Goal: Information Seeking & Learning: Learn about a topic

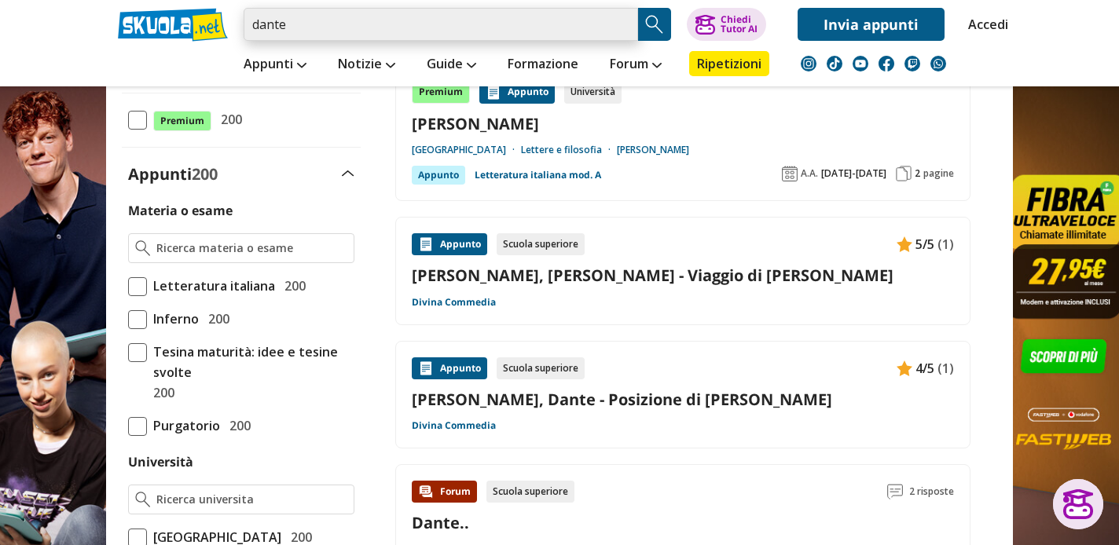
click at [310, 28] on input "dante" at bounding box center [441, 24] width 394 height 33
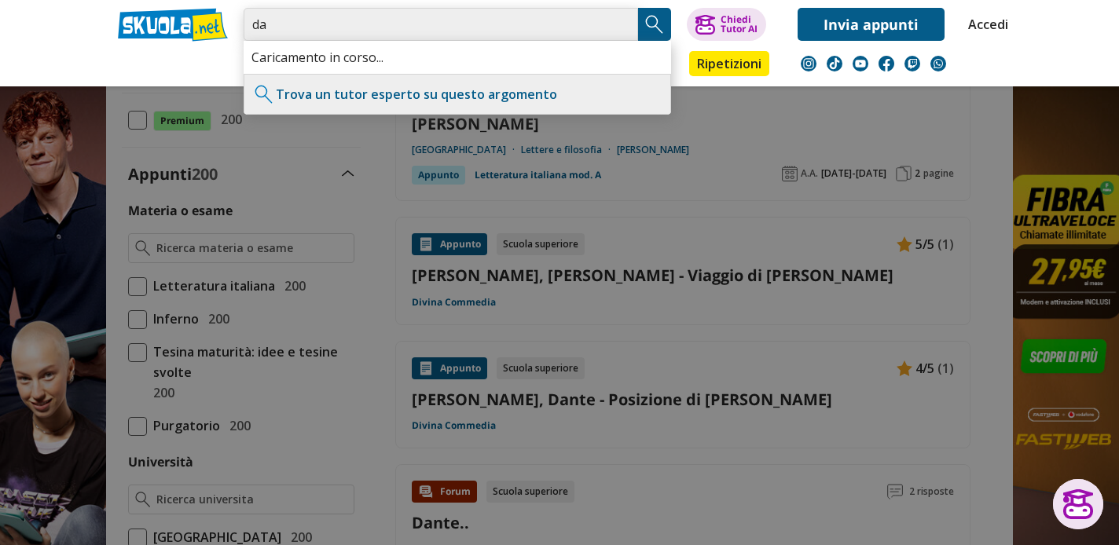
type input "d"
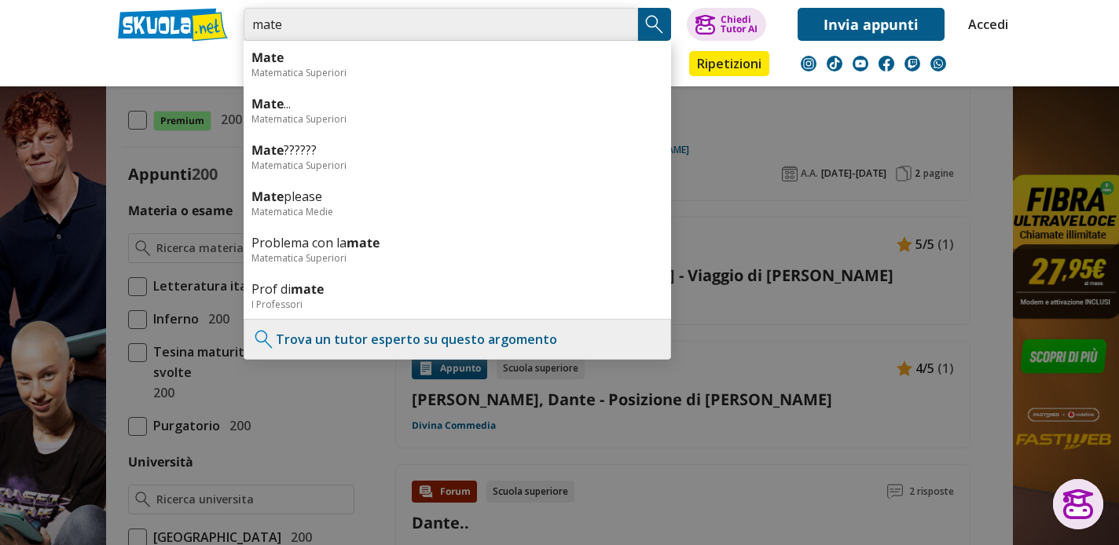
type input "mate"
click at [622, 25] on input "mate" at bounding box center [441, 24] width 394 height 33
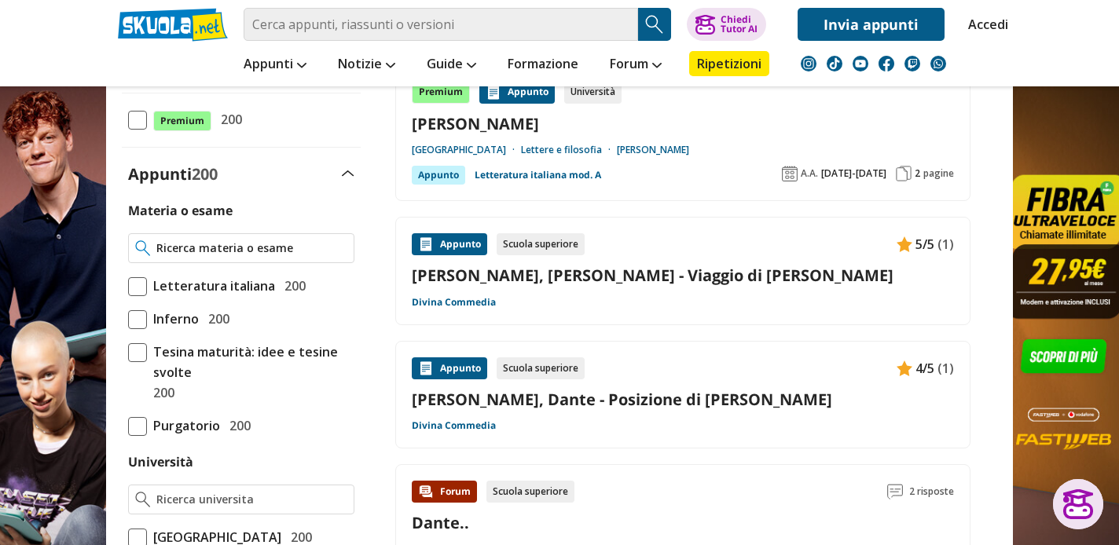
click at [309, 244] on input "Materia o esame" at bounding box center [251, 248] width 191 height 16
type input "bianco"
click at [337, 245] on input "bianco" at bounding box center [251, 248] width 191 height 16
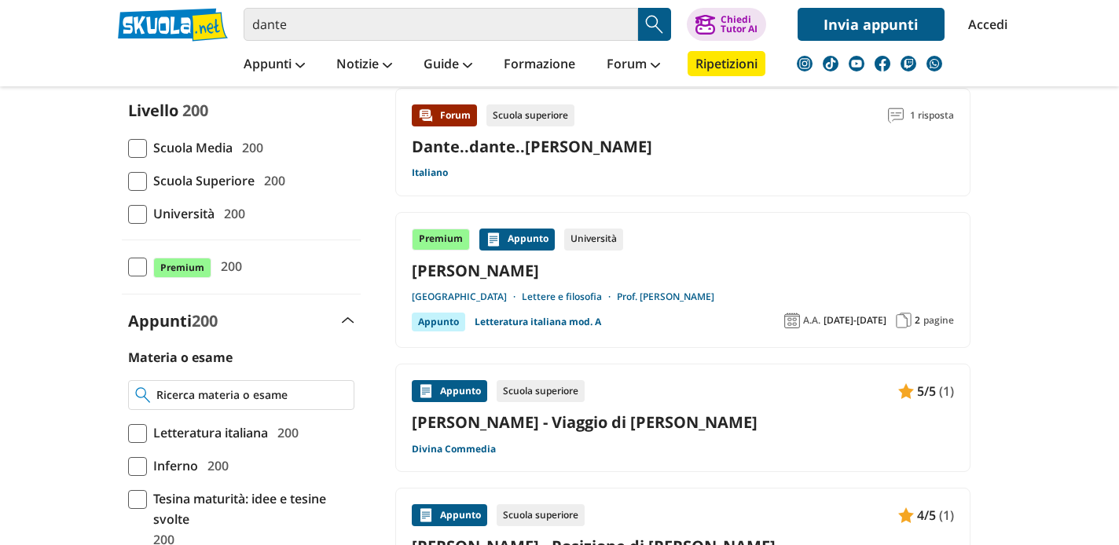
click at [189, 394] on input "Materia o esame" at bounding box center [251, 395] width 191 height 16
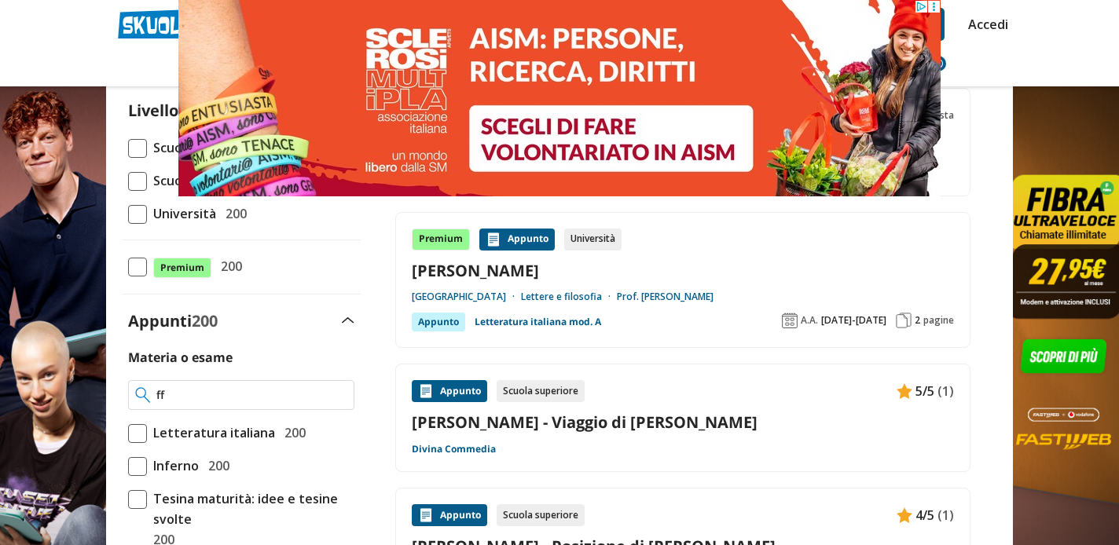
type input "f"
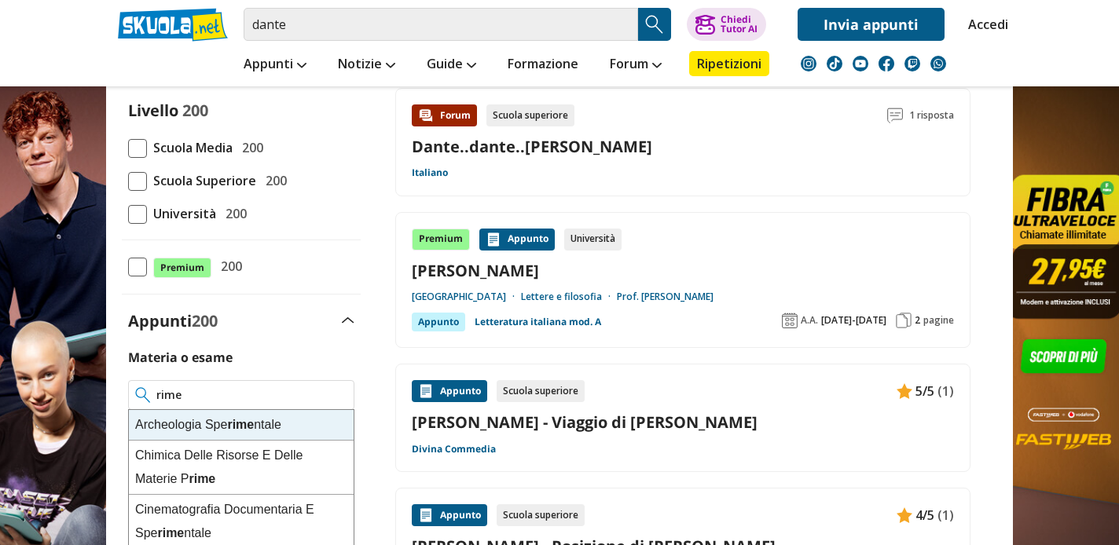
type input "rime"
click at [326, 20] on input "dante" at bounding box center [441, 24] width 394 height 33
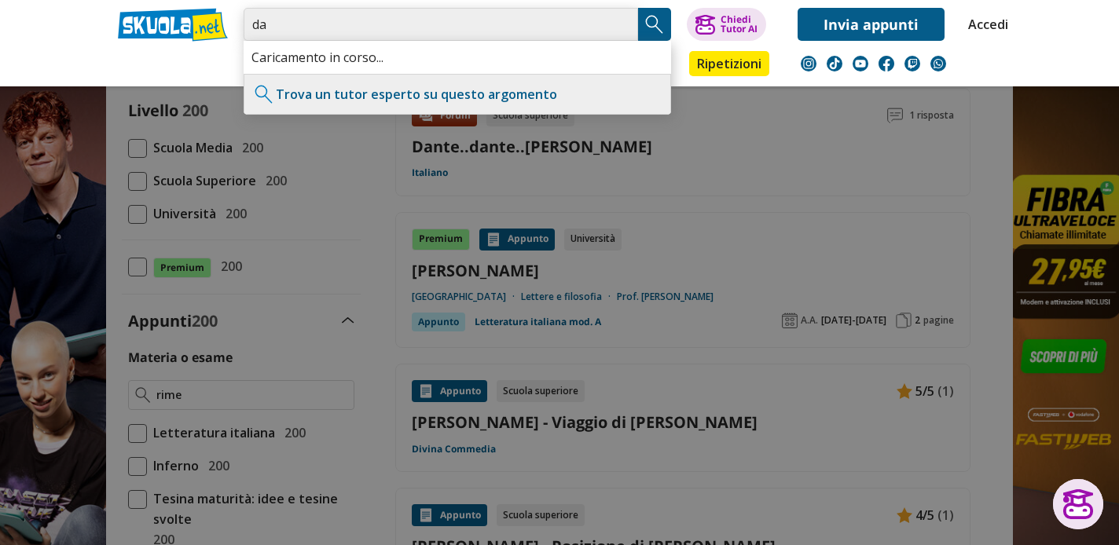
type input "d"
type input "rime"
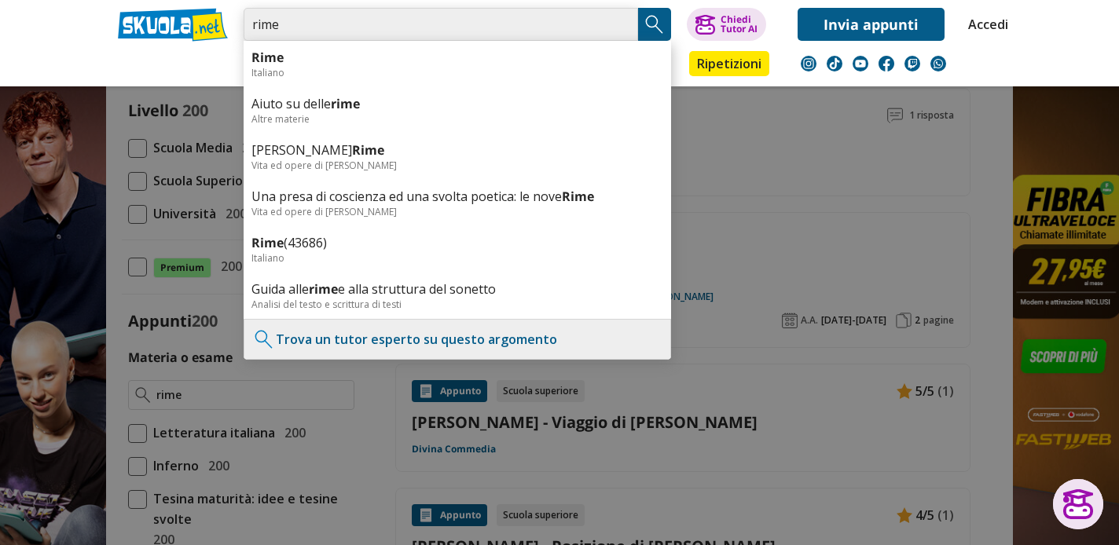
click at [621, 28] on input "rime" at bounding box center [441, 24] width 394 height 33
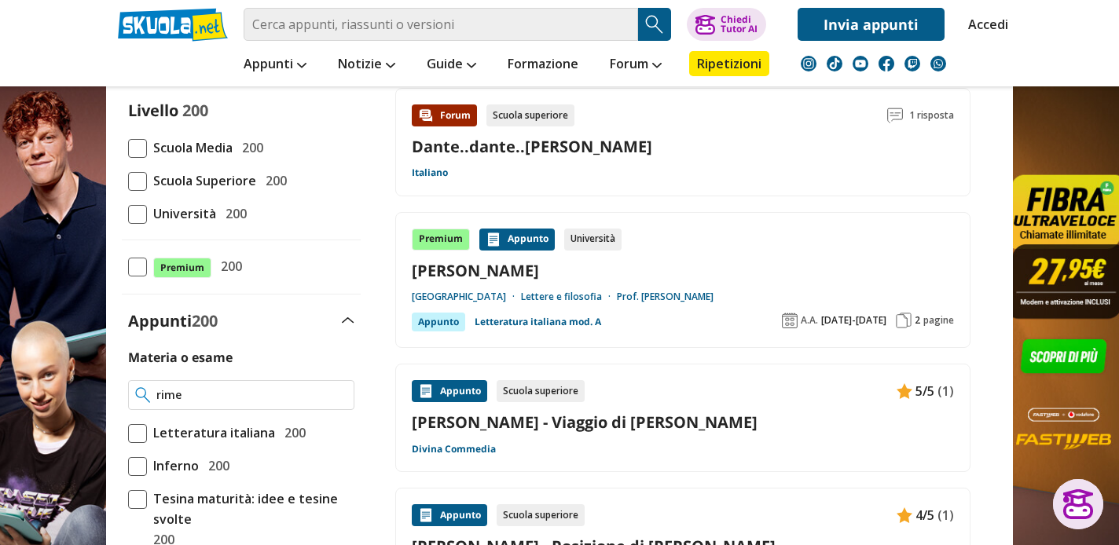
click at [215, 390] on input "rime" at bounding box center [251, 395] width 191 height 16
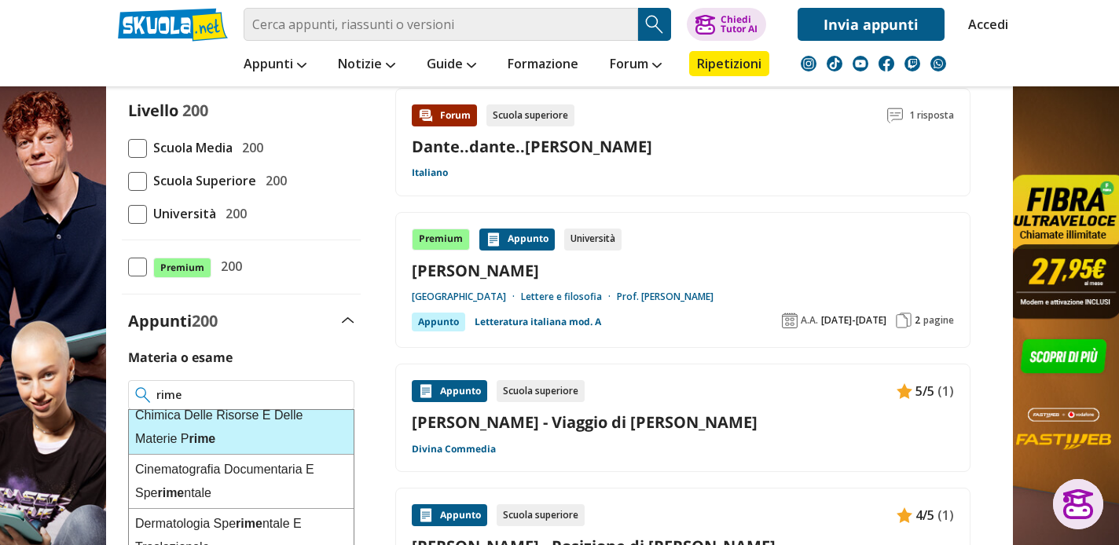
scroll to position [47, 0]
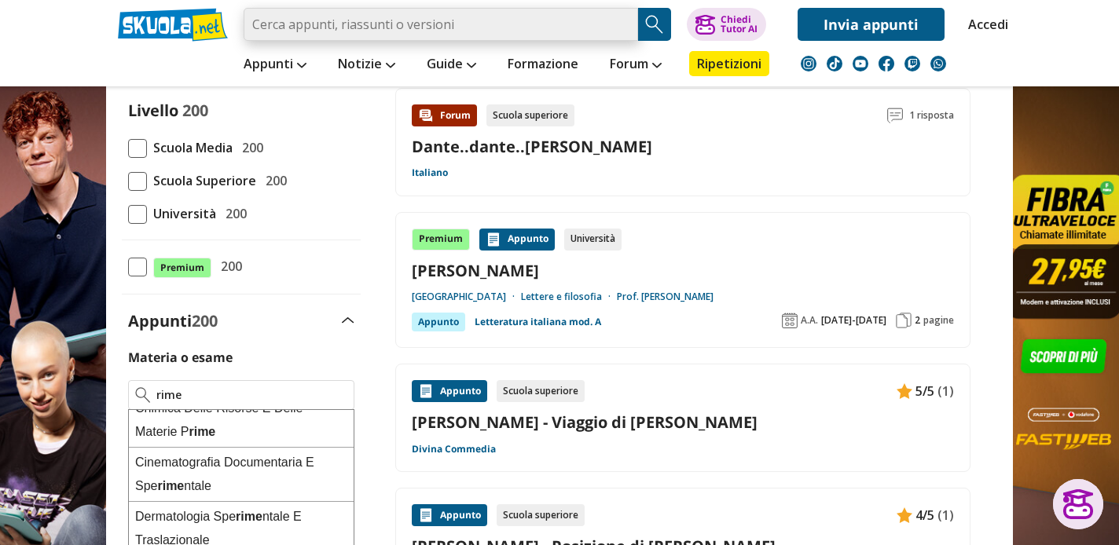
click at [355, 22] on input "search" at bounding box center [441, 24] width 394 height 33
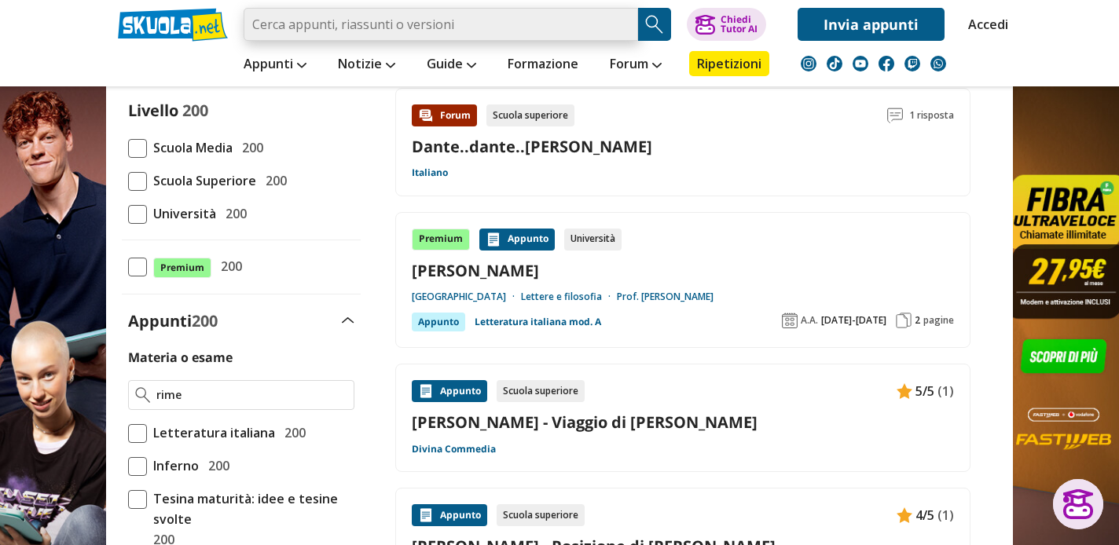
click at [299, 25] on input "search" at bounding box center [441, 24] width 394 height 33
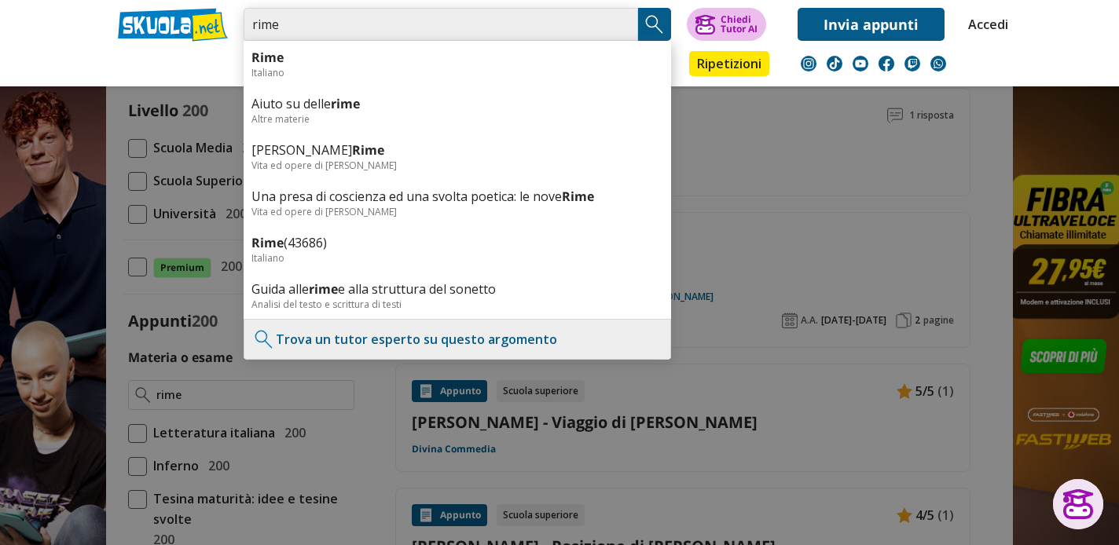
type input "rime"
click at [739, 20] on div "Chiedi Tutor AI" at bounding box center [739, 24] width 37 height 19
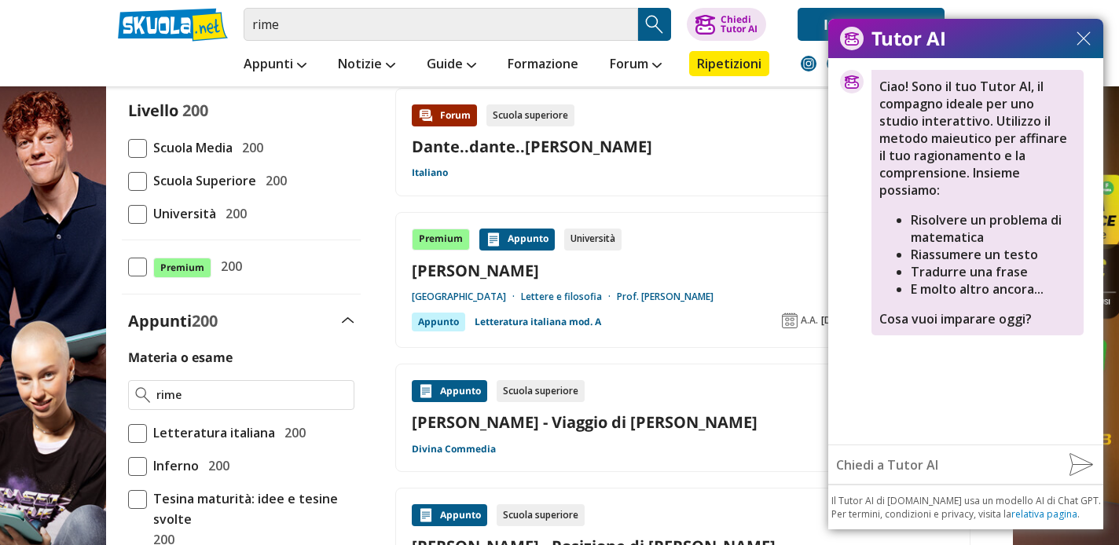
click at [900, 458] on input "text" at bounding box center [942, 464] width 229 height 31
type input "n"
type input "Nano banana"
click at [1087, 465] on img at bounding box center [1081, 465] width 24 height 24
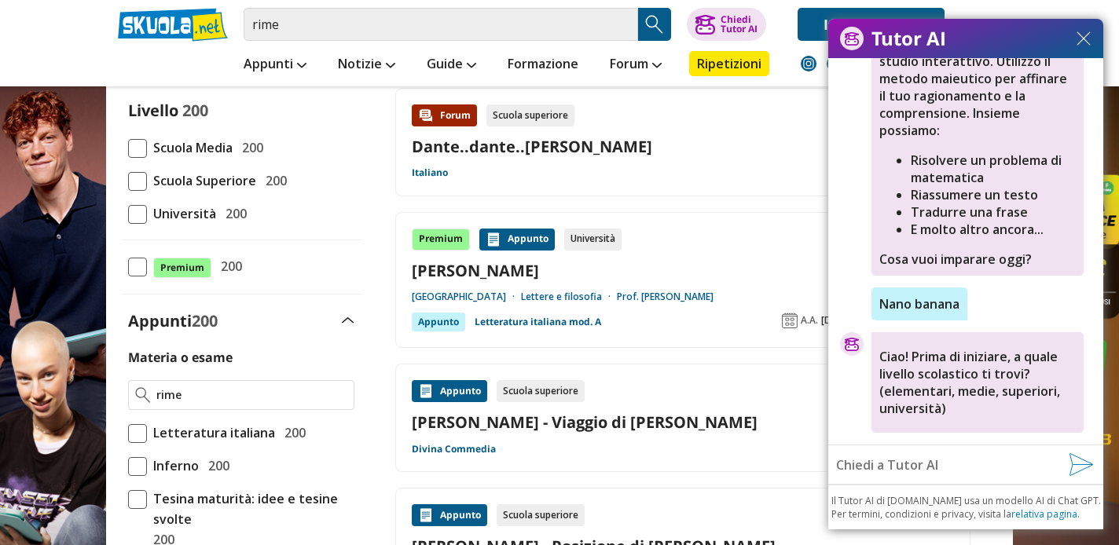
click at [1088, 39] on img at bounding box center [1083, 38] width 14 height 14
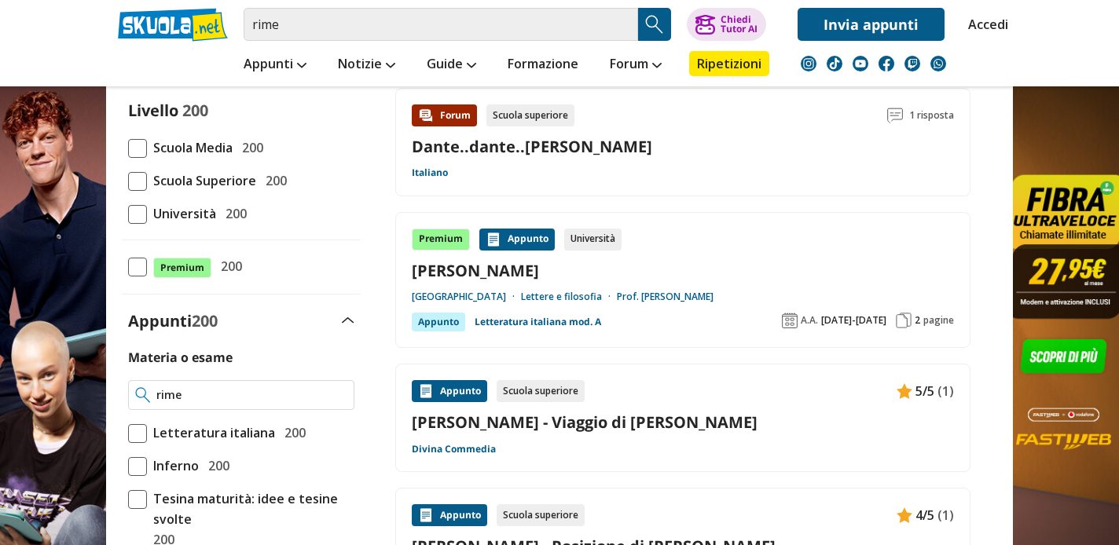
click at [207, 395] on input "rime" at bounding box center [251, 395] width 191 height 16
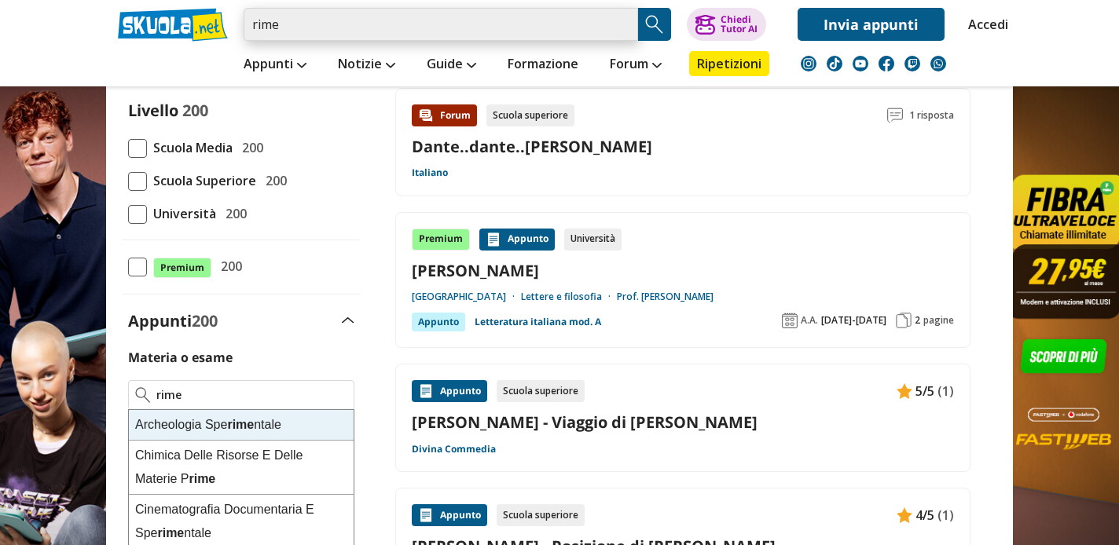
click at [306, 22] on input "rime" at bounding box center [441, 24] width 394 height 33
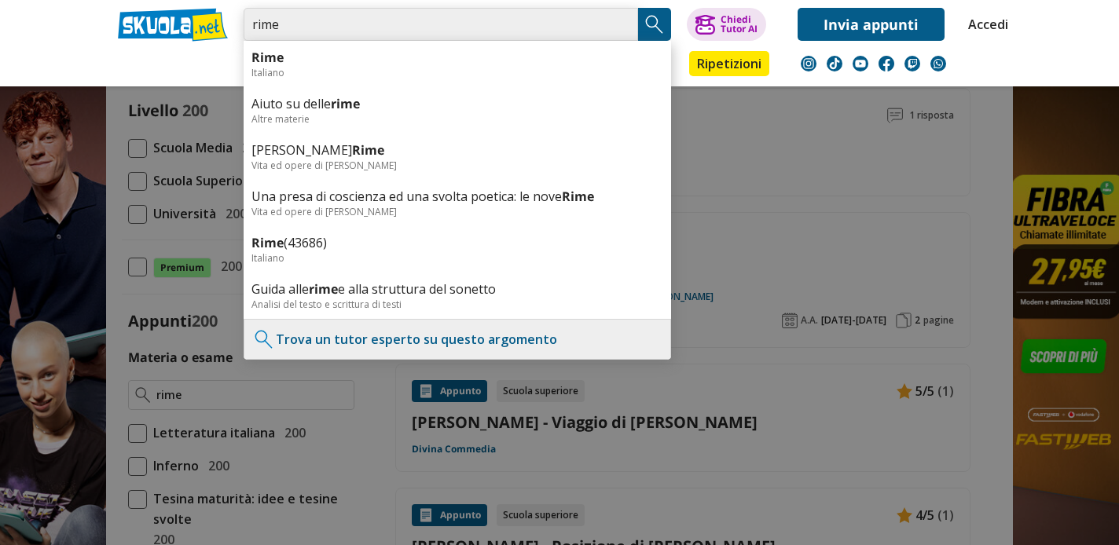
click at [625, 27] on input "rime" at bounding box center [441, 24] width 394 height 33
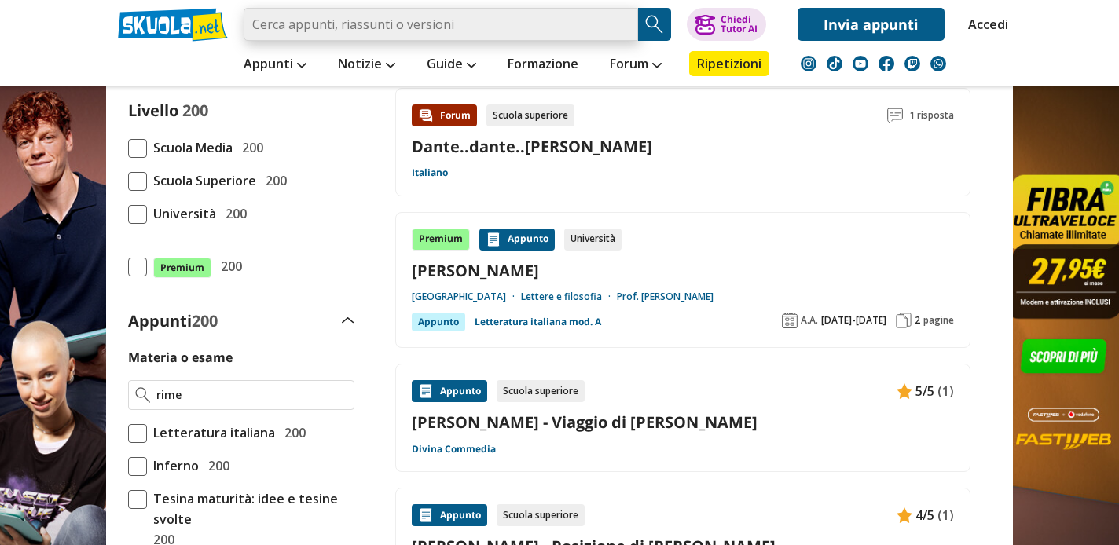
click at [625, 27] on input "search" at bounding box center [441, 24] width 394 height 33
click at [310, 28] on input "search" at bounding box center [441, 24] width 394 height 33
type input "d"
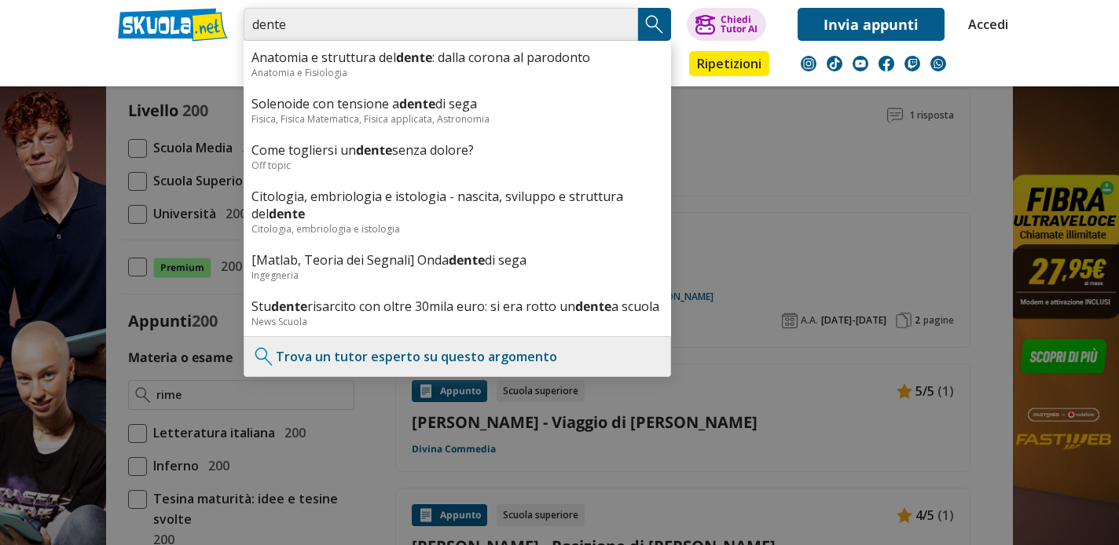
click at [265, 26] on input "dente" at bounding box center [441, 24] width 394 height 33
type input "dante"
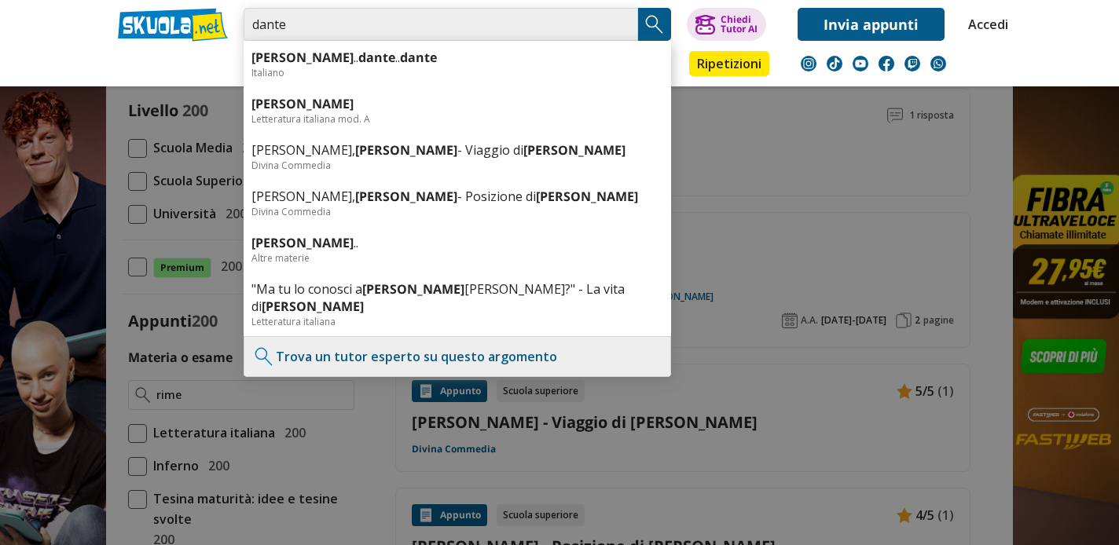
click at [316, 18] on input "dante" at bounding box center [441, 24] width 394 height 33
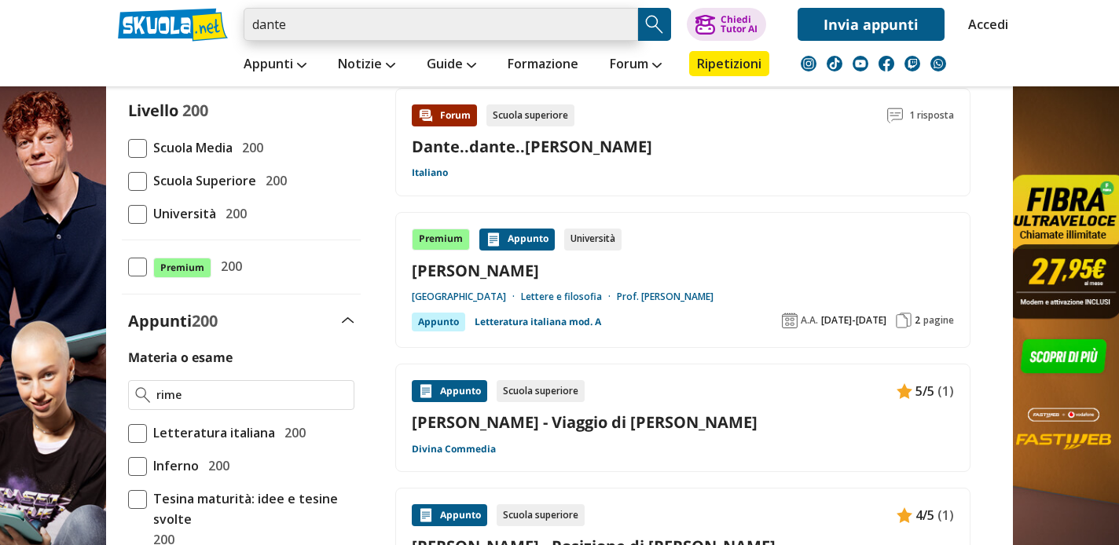
click at [316, 18] on input "dante" at bounding box center [441, 24] width 394 height 33
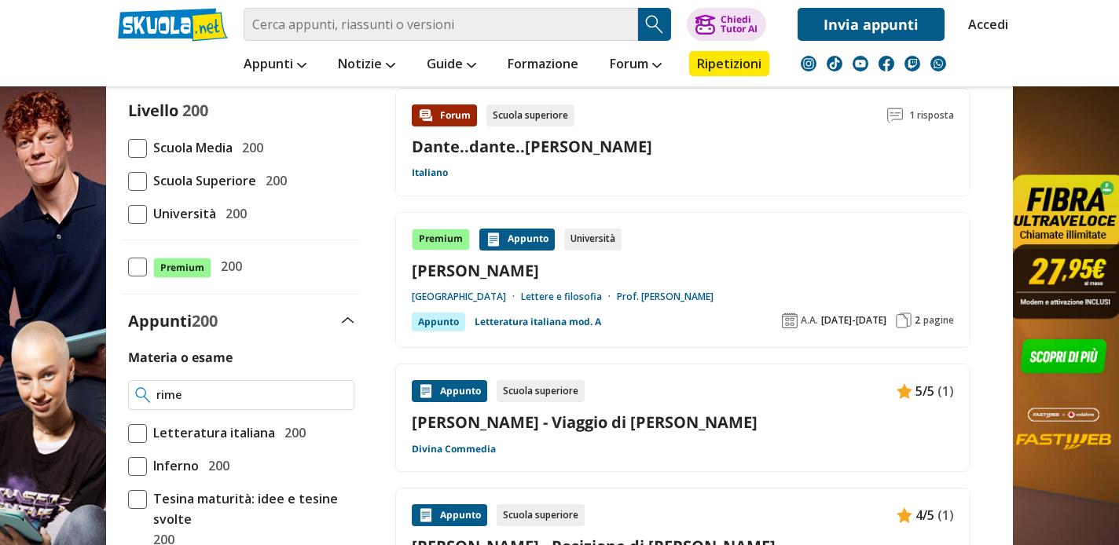
click at [190, 395] on input "rime" at bounding box center [251, 395] width 191 height 16
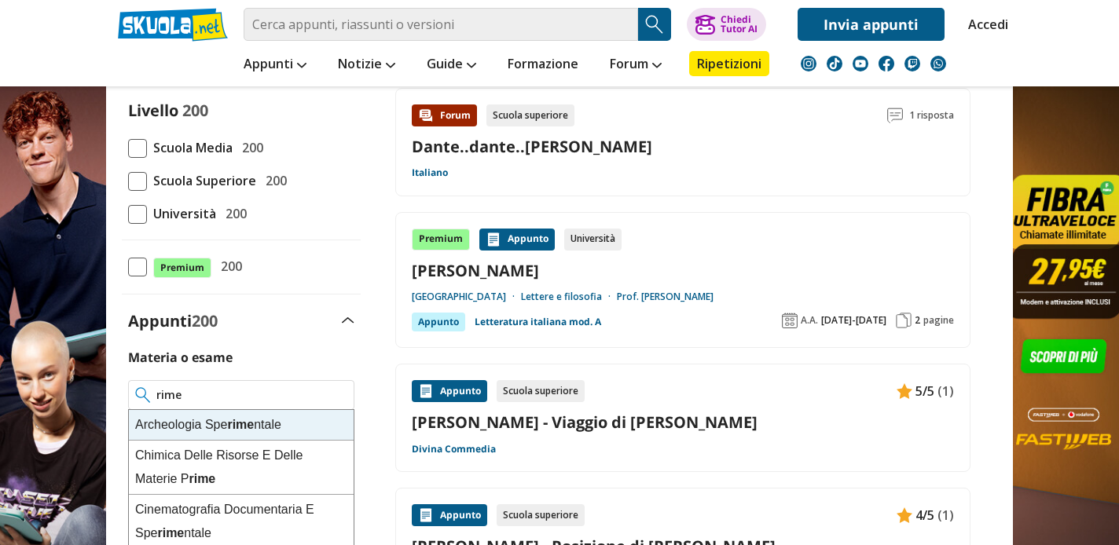
click at [190, 395] on input "rime" at bounding box center [251, 395] width 191 height 16
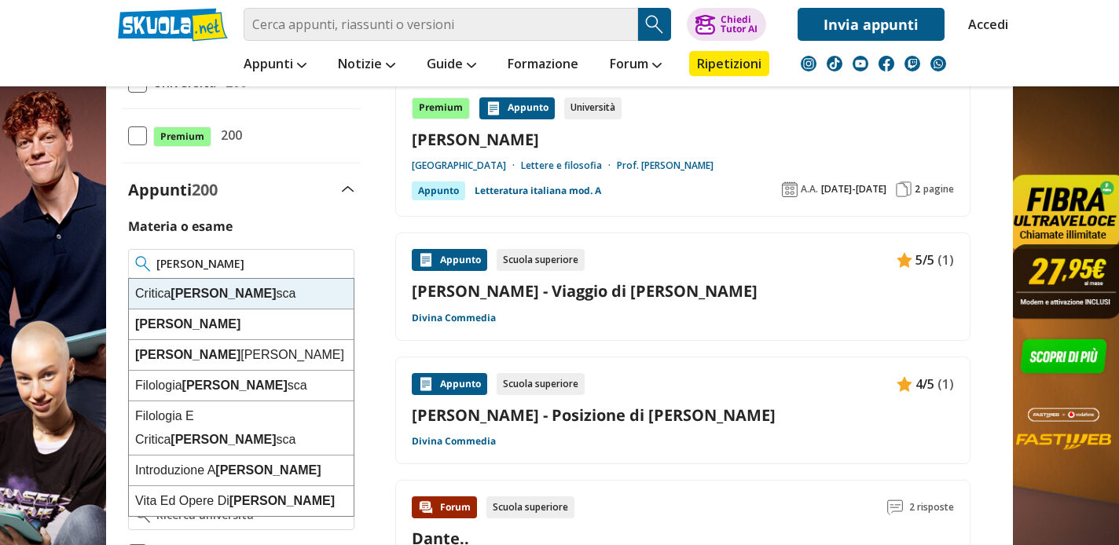
scroll to position [314, 0]
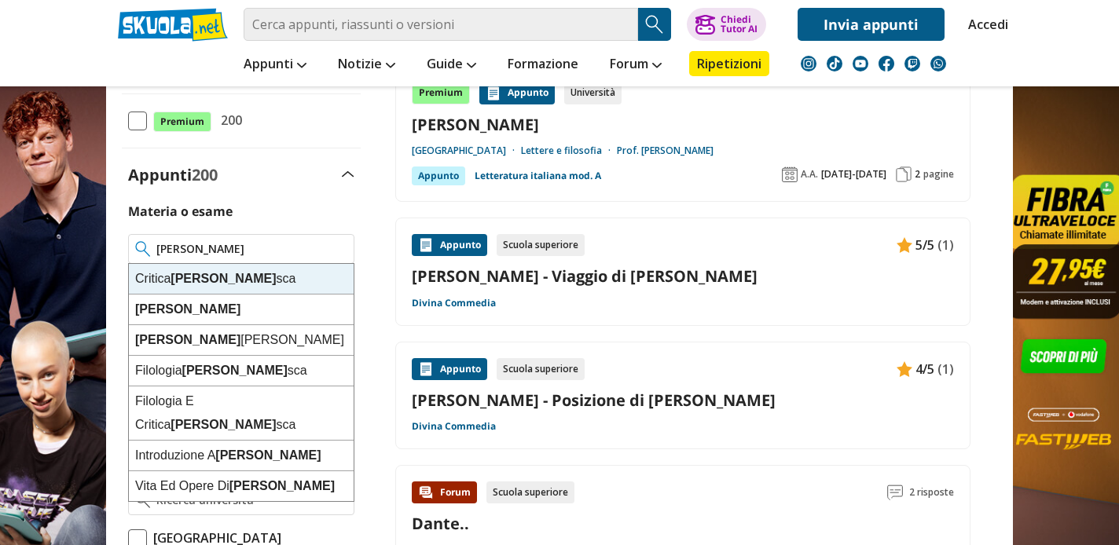
type input "[PERSON_NAME]"
